Goal: Information Seeking & Learning: Learn about a topic

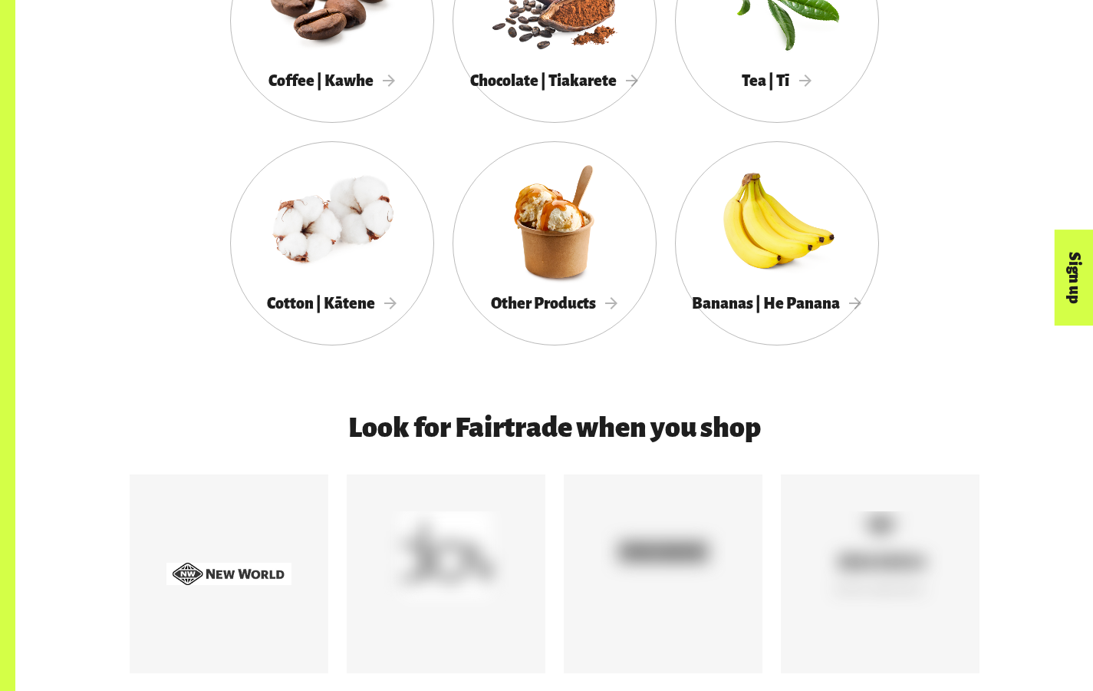
scroll to position [954, 0]
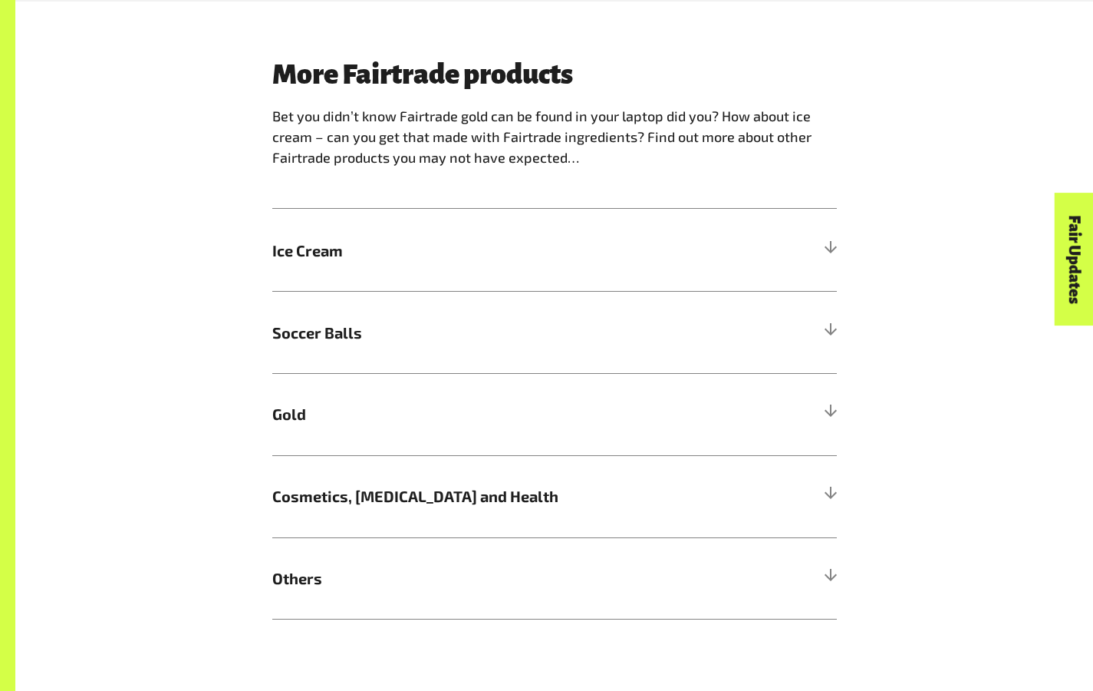
scroll to position [1224, 0]
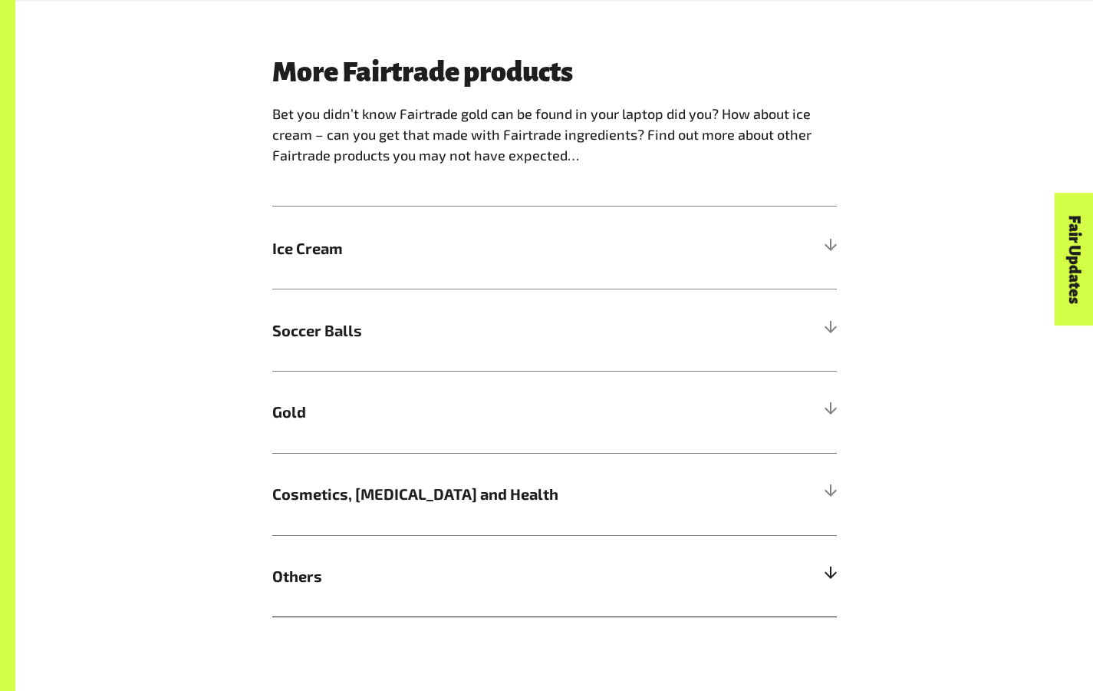
click at [826, 582] on div at bounding box center [830, 576] width 14 height 14
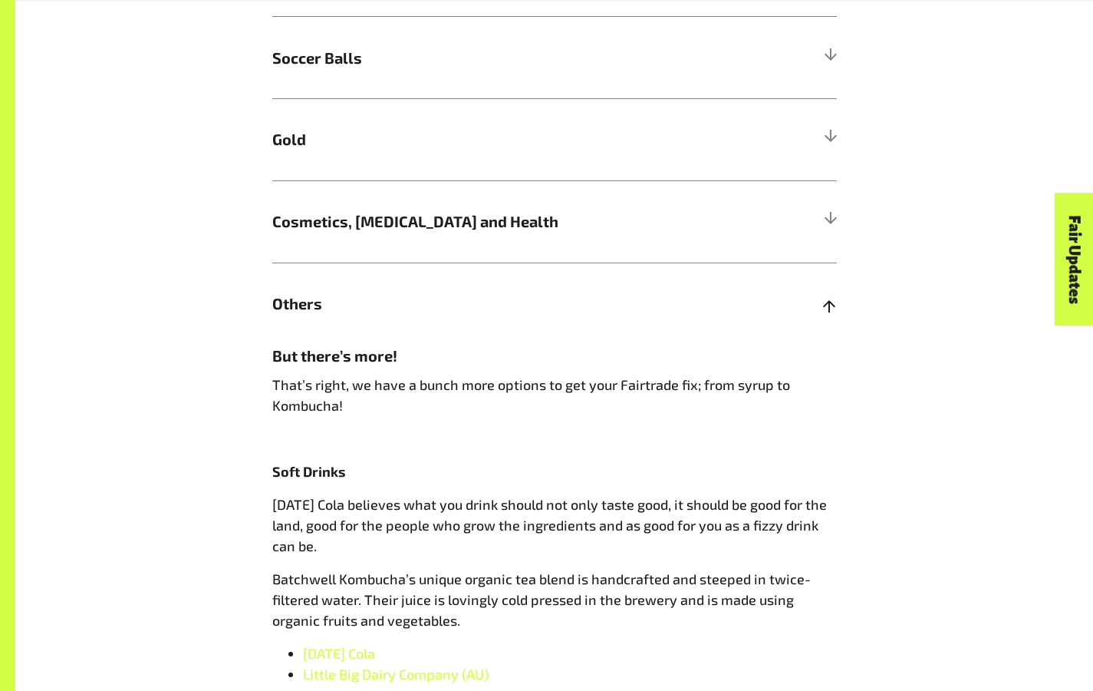
scroll to position [1498, 0]
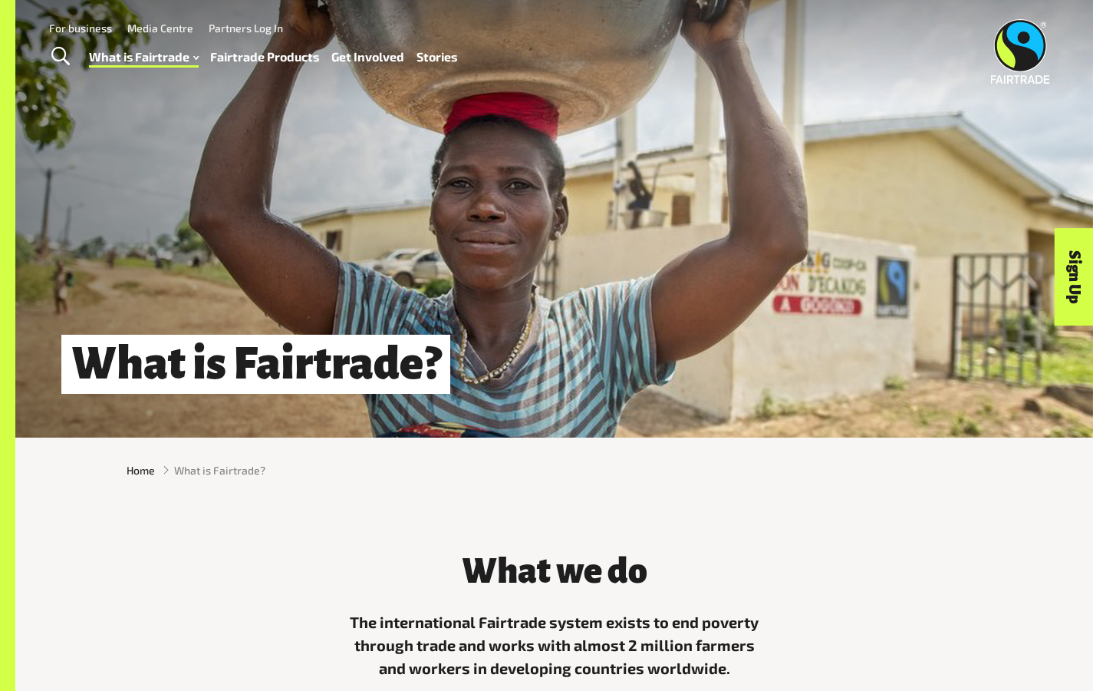
click at [267, 64] on link "Fairtrade Products" at bounding box center [264, 57] width 109 height 22
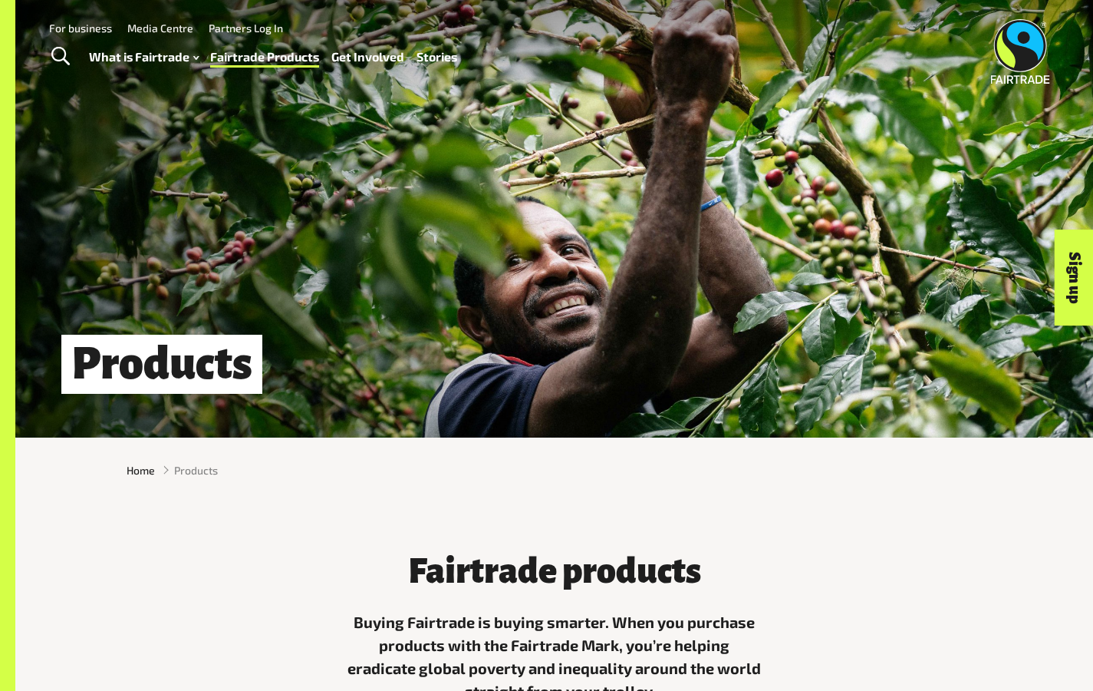
scroll to position [-6, 0]
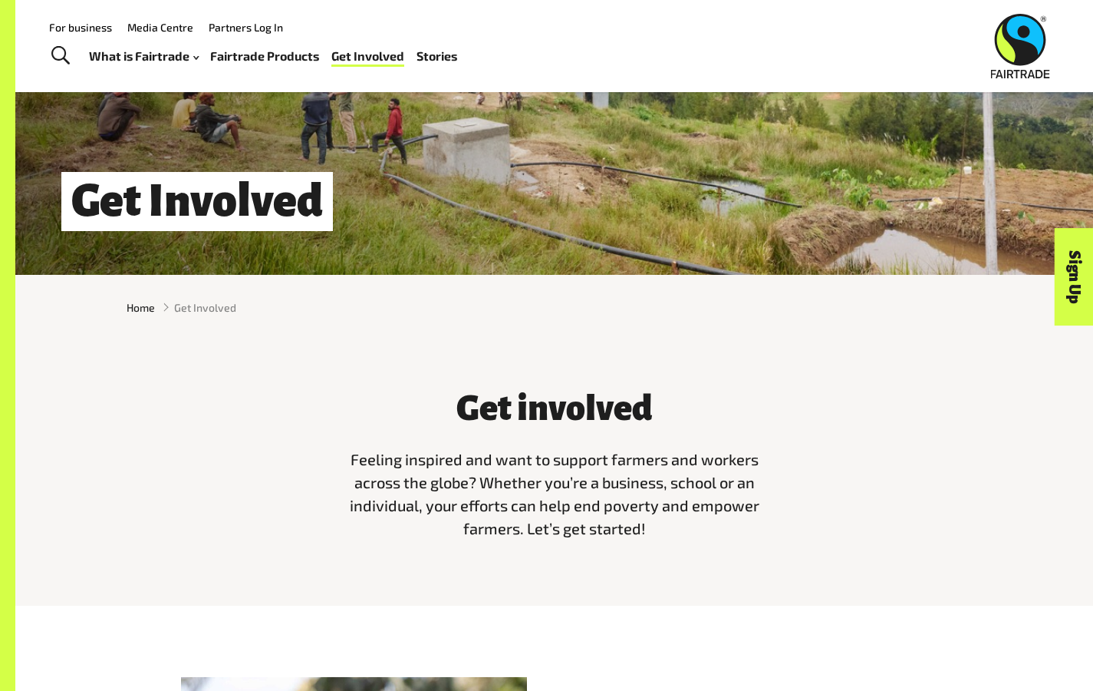
scroll to position [107, 0]
